Goal: Task Accomplishment & Management: Manage account settings

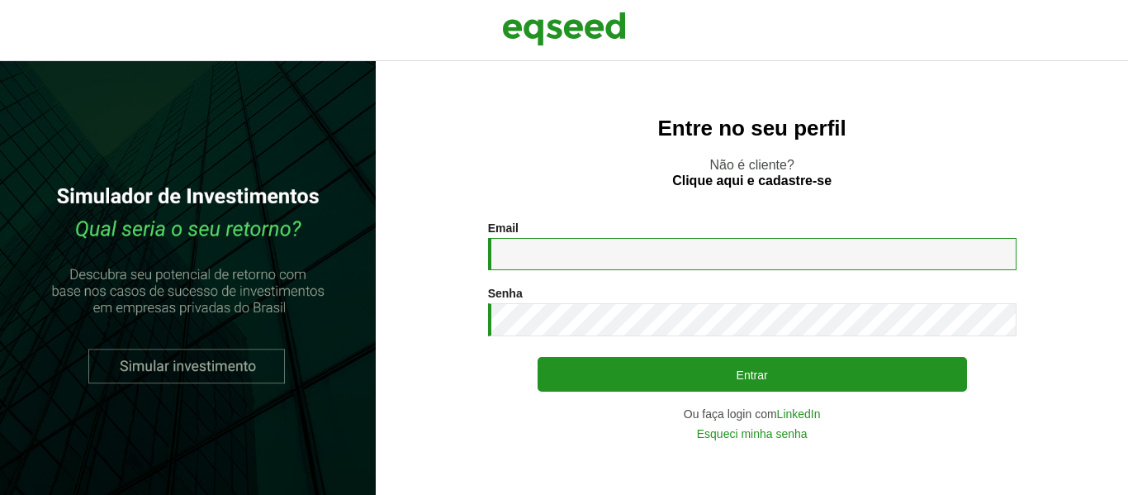
click at [583, 253] on input "Email *" at bounding box center [752, 254] width 528 height 32
type input "**********"
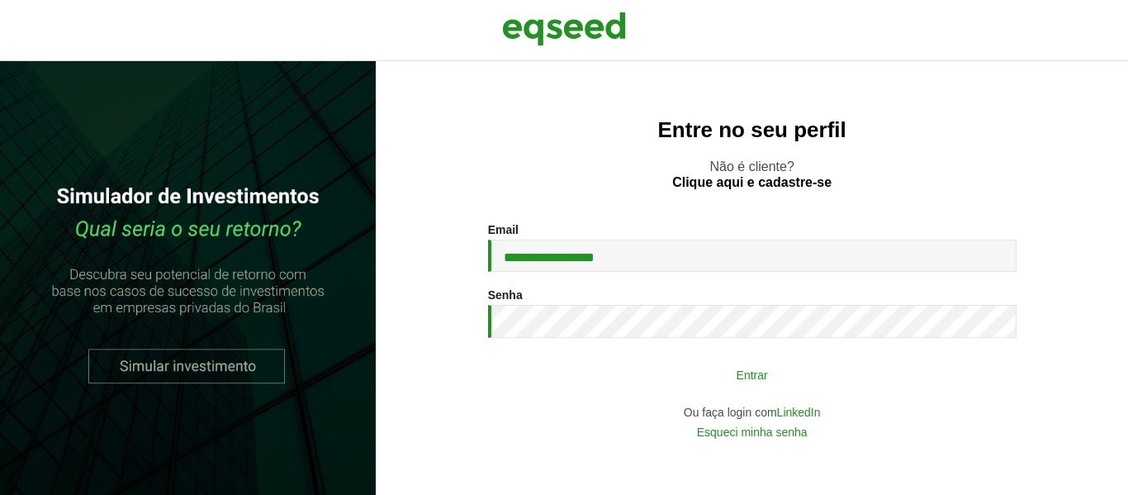
click at [550, 374] on button "Entrar" at bounding box center [752, 373] width 429 height 31
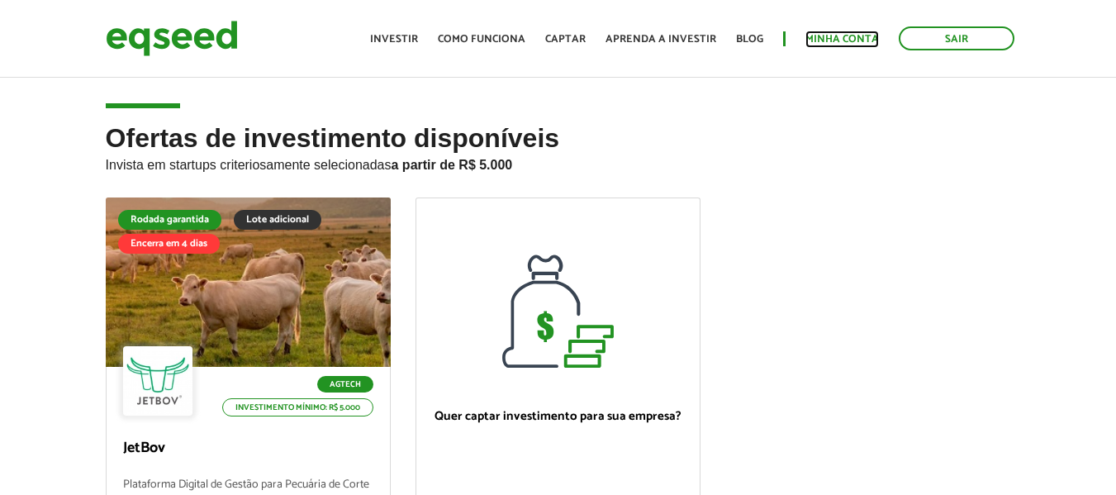
click at [848, 42] on link "Minha conta" at bounding box center [841, 39] width 73 height 11
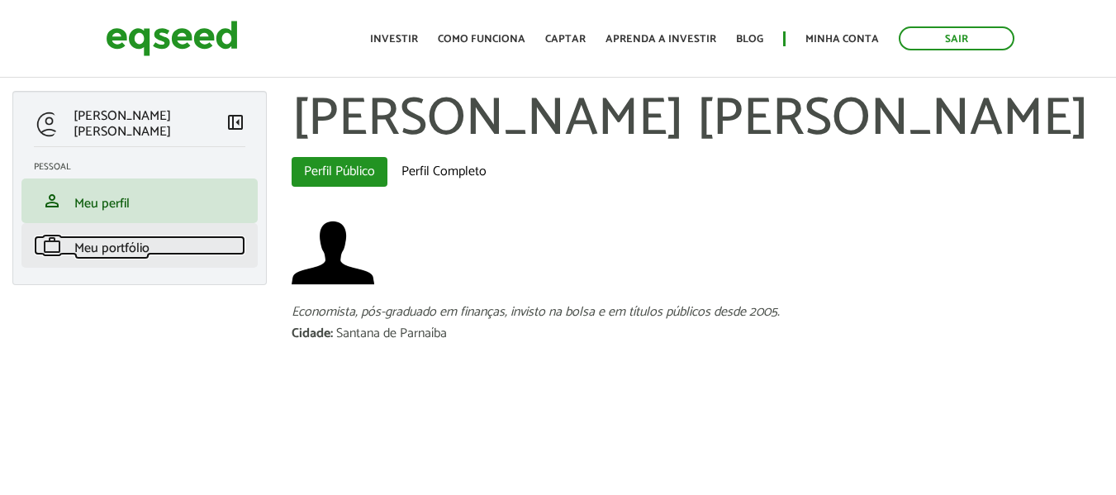
click at [96, 254] on span "Meu portfólio" at bounding box center [111, 248] width 75 height 22
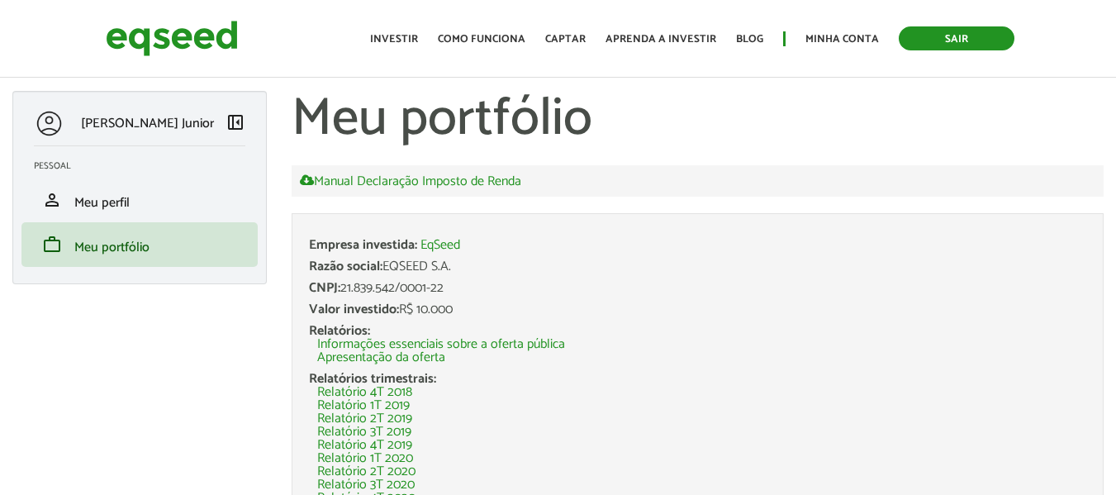
click at [954, 36] on link "Sair" at bounding box center [956, 38] width 116 height 24
